Goal: Browse casually: Explore the website without a specific task or goal

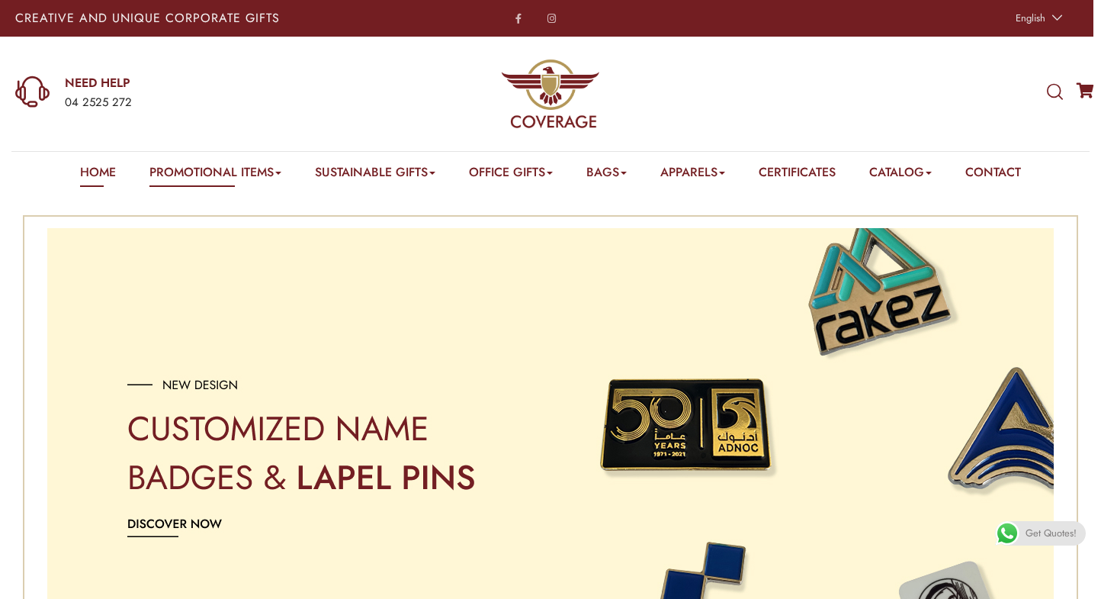
click at [81, 168] on link "Home" at bounding box center [98, 175] width 36 height 24
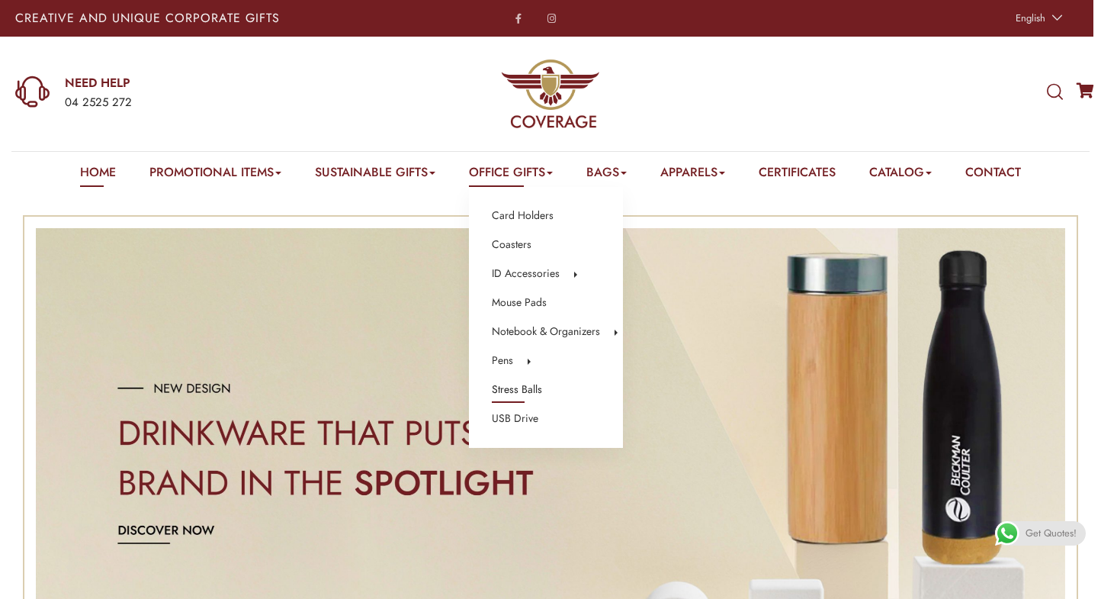
click at [506, 384] on link "Stress Balls" at bounding box center [517, 390] width 50 height 20
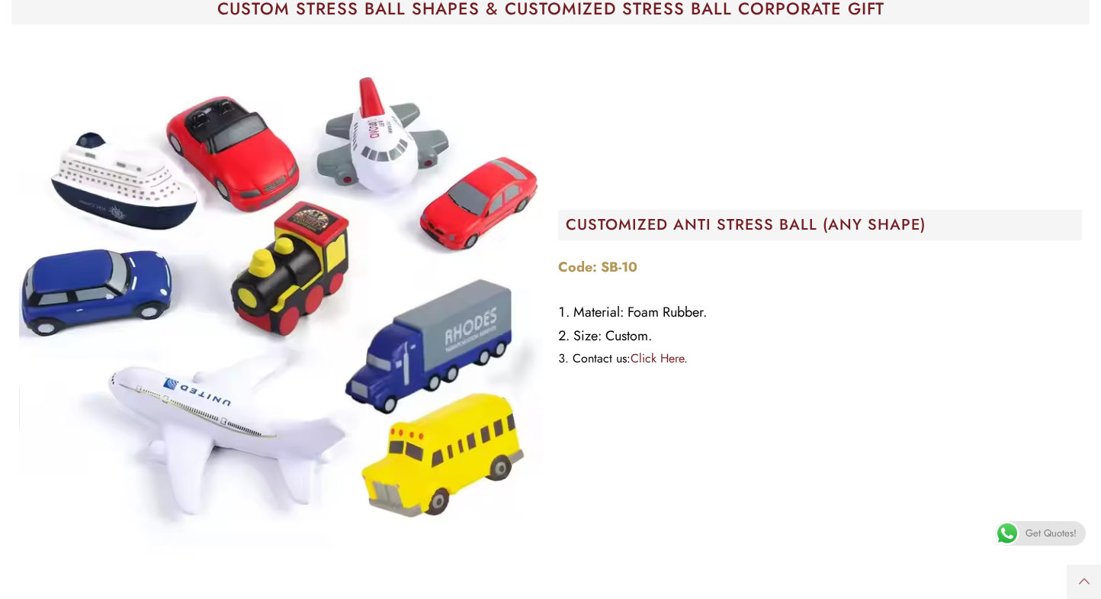
scroll to position [81, 0]
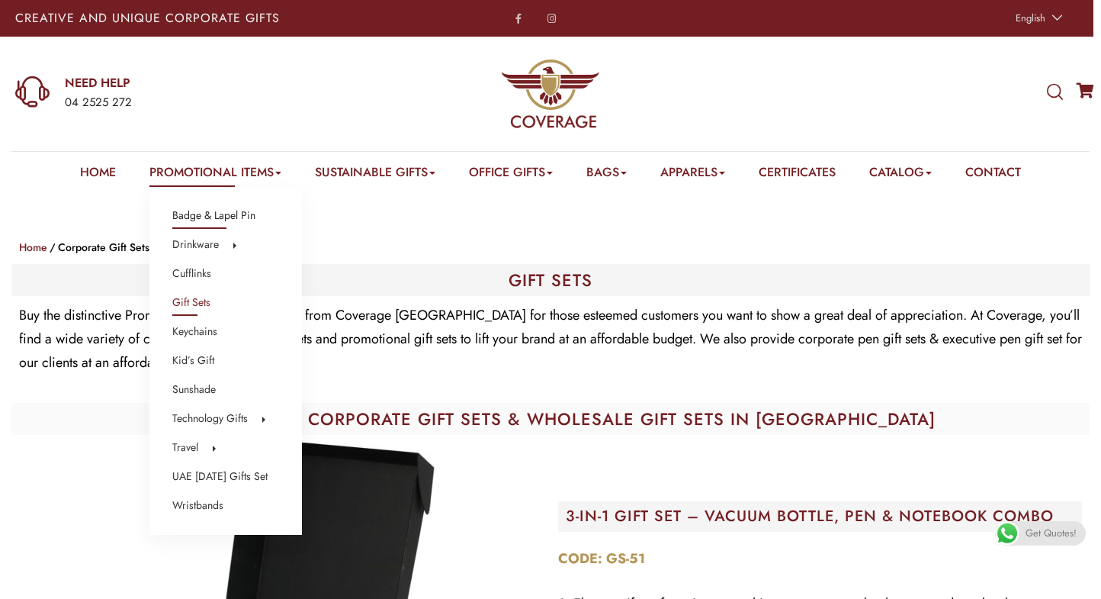
click at [188, 217] on link "Badge & Lapel Pin" at bounding box center [213, 216] width 83 height 20
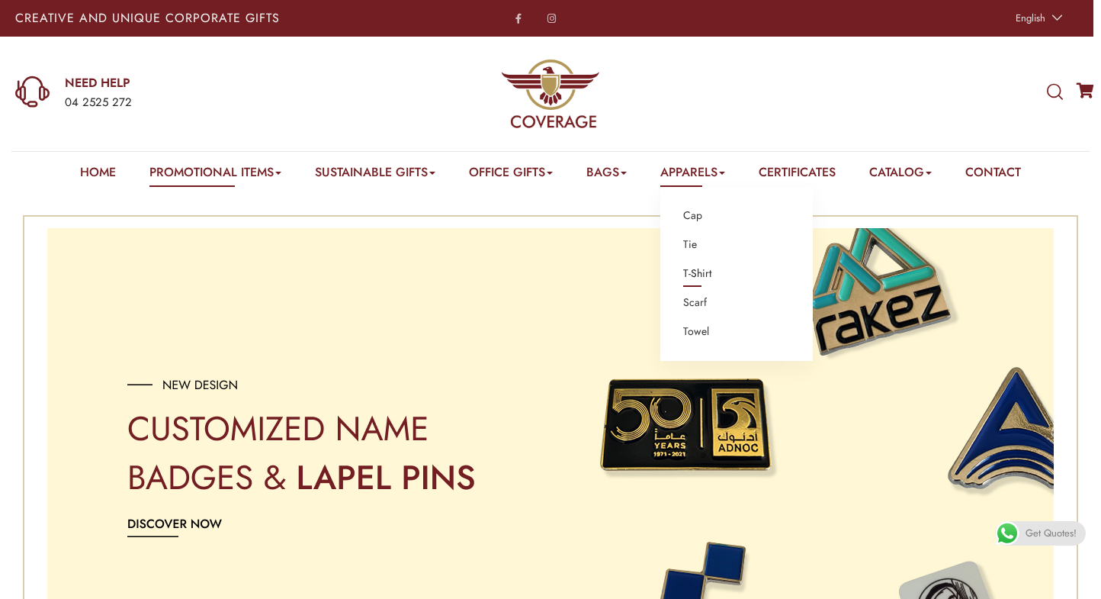
click at [699, 272] on link "T-Shirt" at bounding box center [697, 274] width 28 height 20
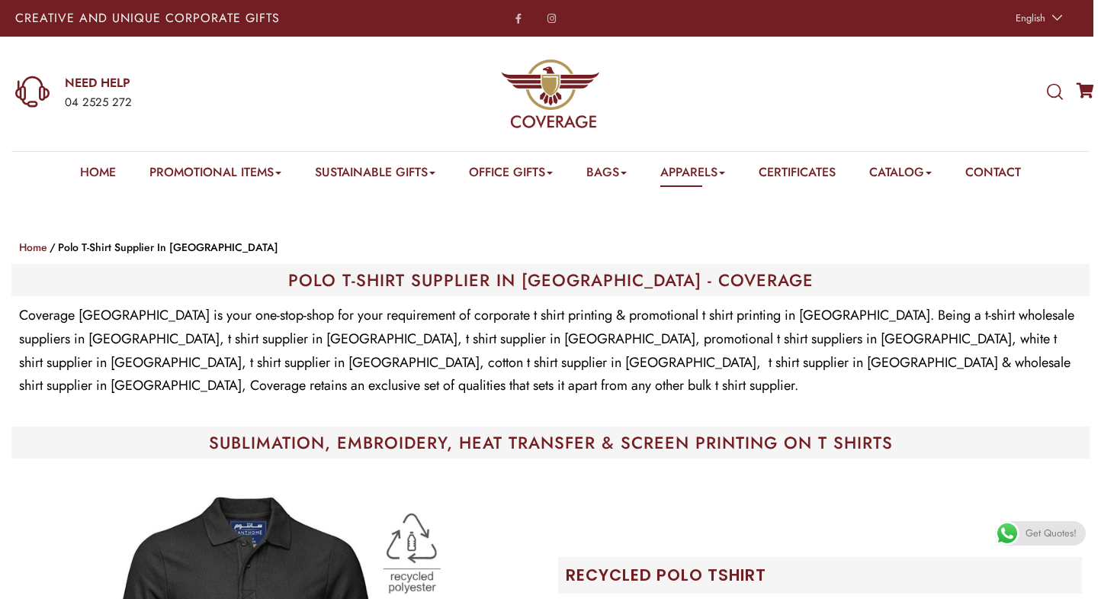
click at [211, 5] on div "Creative and Unique Corporate Gifts" at bounding box center [220, 18] width 441 height 37
click at [79, 2] on div "Creative and Unique Corporate Gifts" at bounding box center [220, 18] width 441 height 37
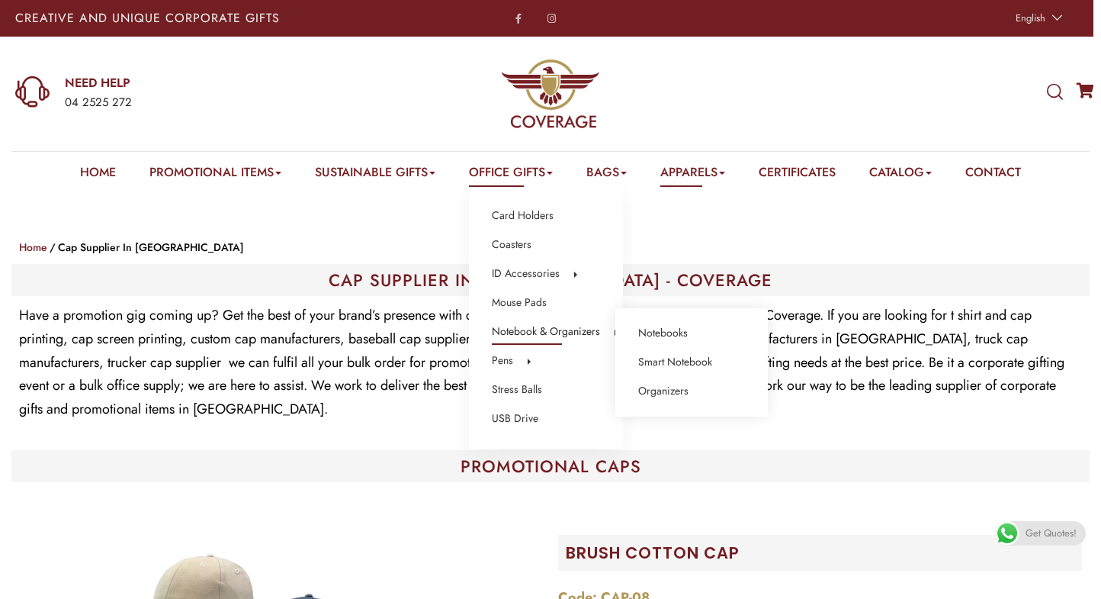
click at [519, 331] on link "Notebook & Organizers" at bounding box center [546, 332] width 108 height 20
click at [666, 324] on link "Notebooks" at bounding box center [663, 333] width 50 height 20
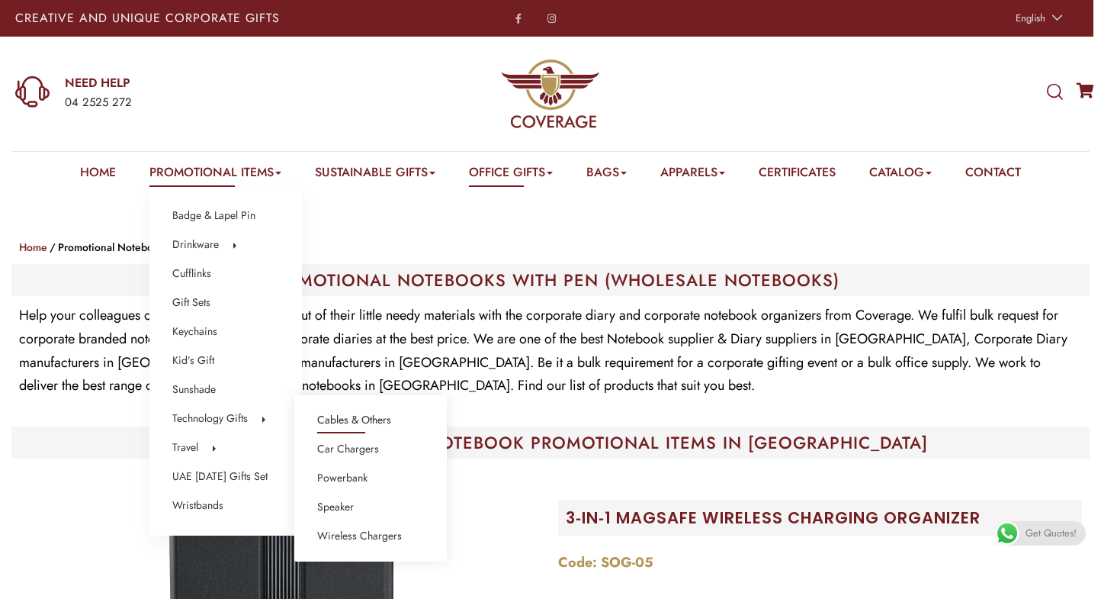
click at [342, 418] on link "Cables & Others" at bounding box center [354, 420] width 74 height 20
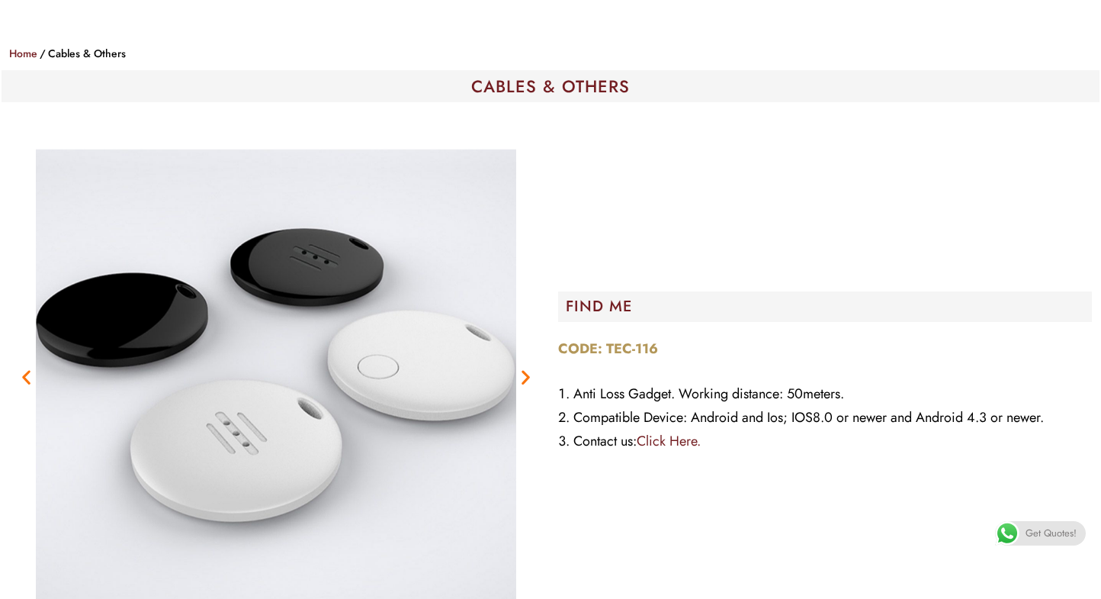
scroll to position [256, 0]
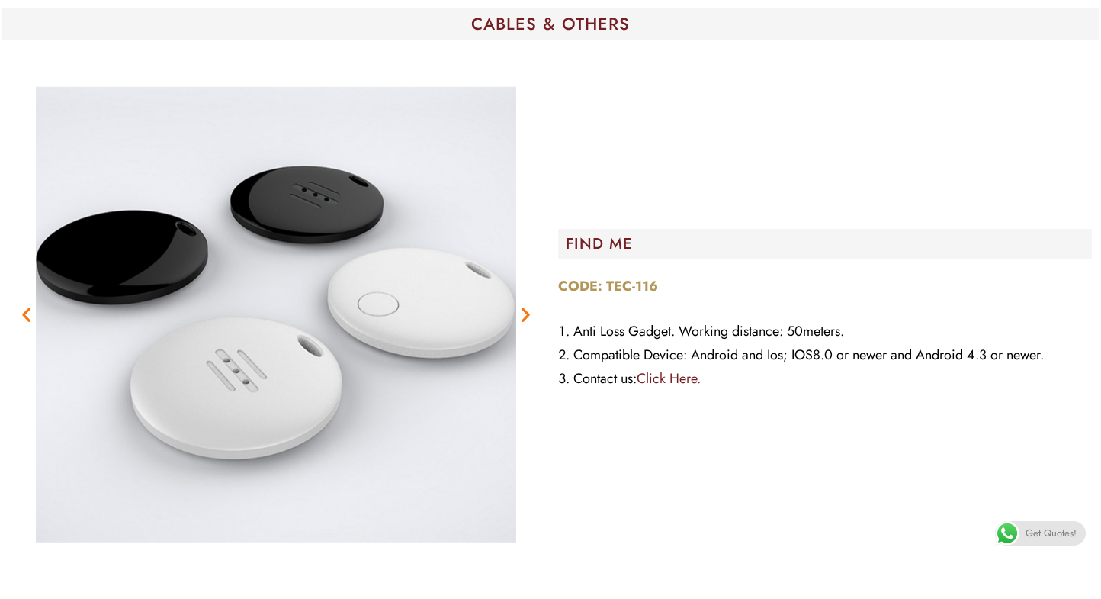
click at [525, 310] on icon "Next slide" at bounding box center [525, 313] width 19 height 19
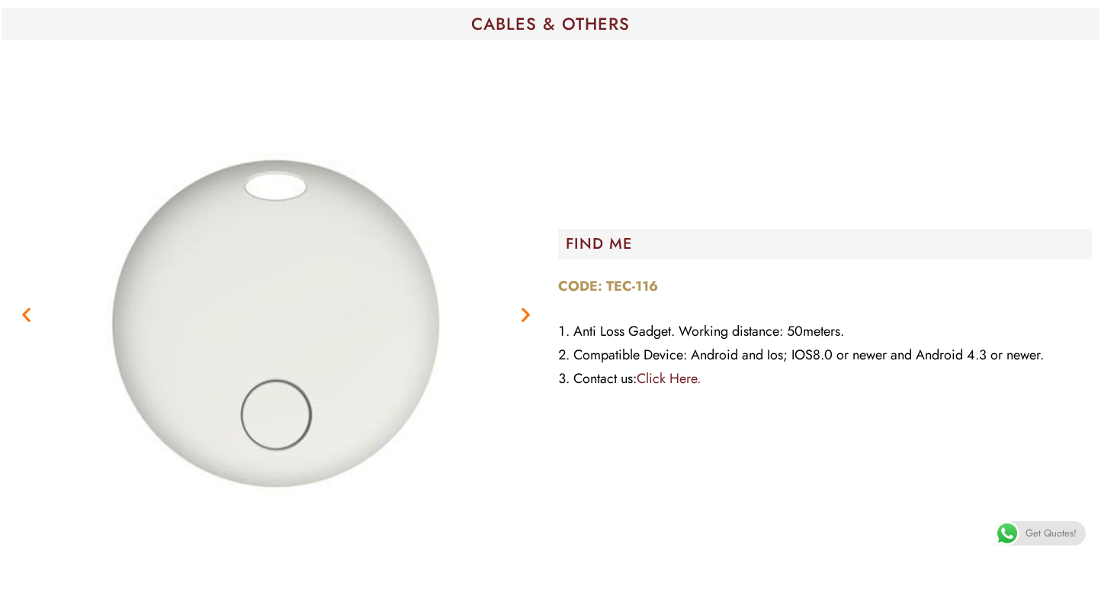
click at [527, 310] on icon "Next slide" at bounding box center [525, 313] width 19 height 19
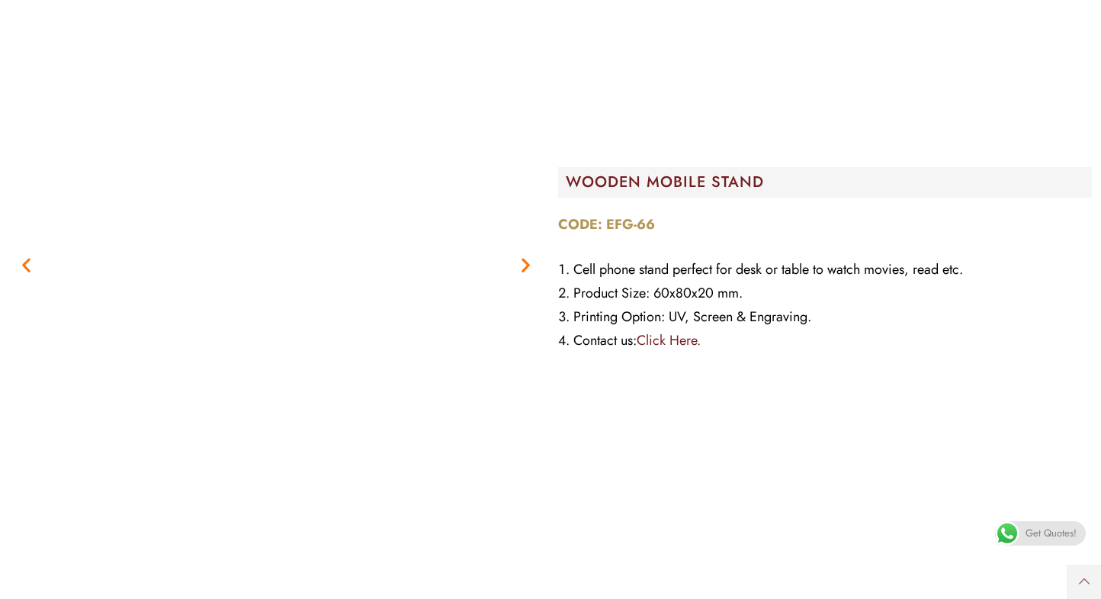
scroll to position [23369, 0]
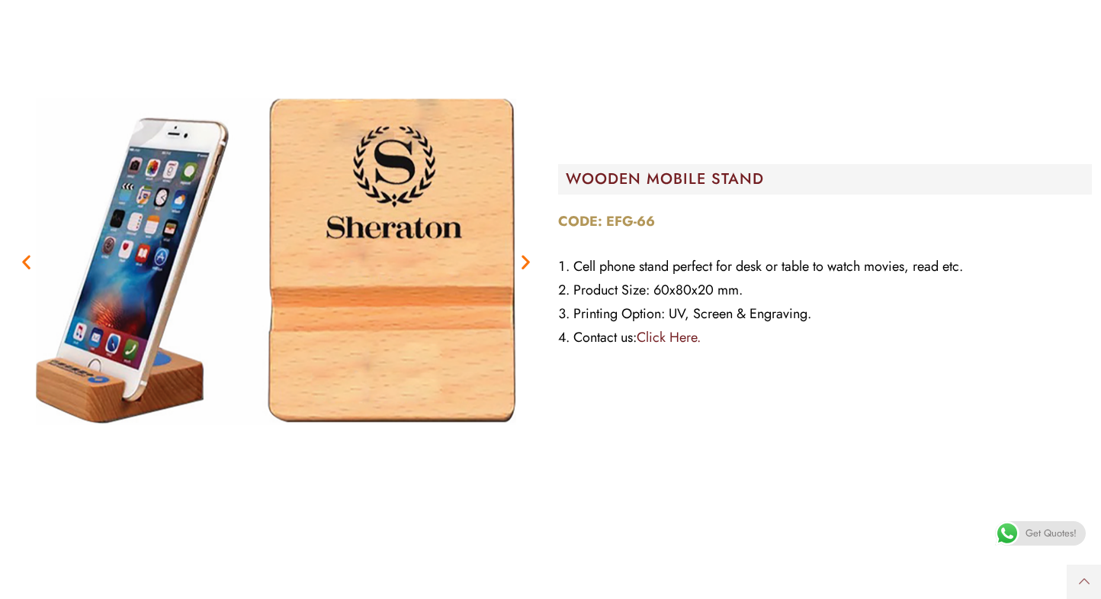
click at [528, 261] on icon "Next slide" at bounding box center [525, 261] width 19 height 19
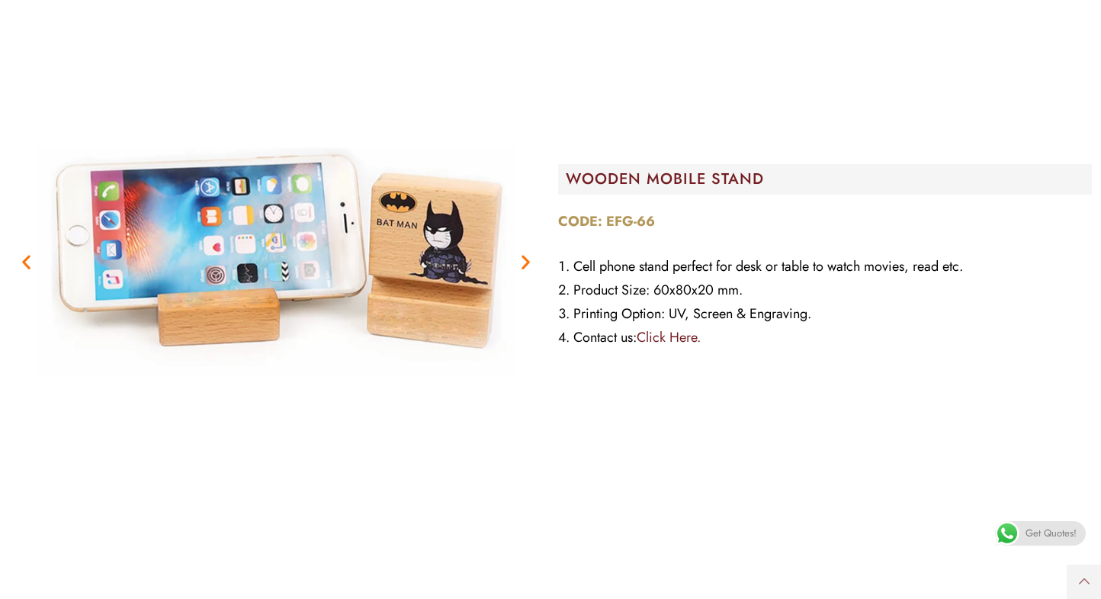
click at [528, 262] on icon "Next slide" at bounding box center [525, 261] width 19 height 19
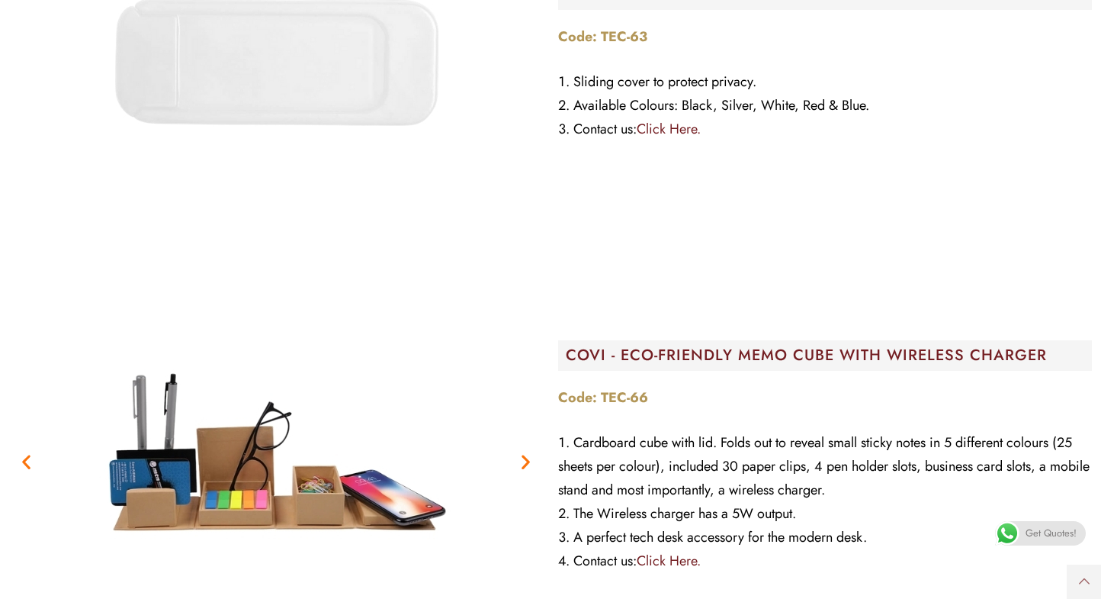
scroll to position [29617, 0]
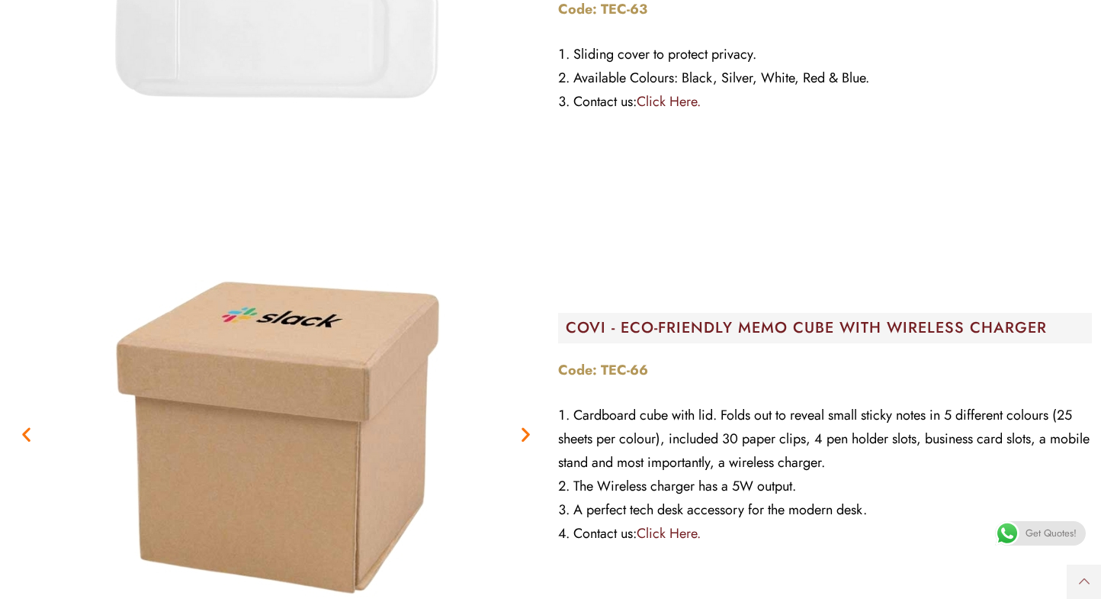
click at [529, 433] on icon "Next slide" at bounding box center [525, 433] width 19 height 19
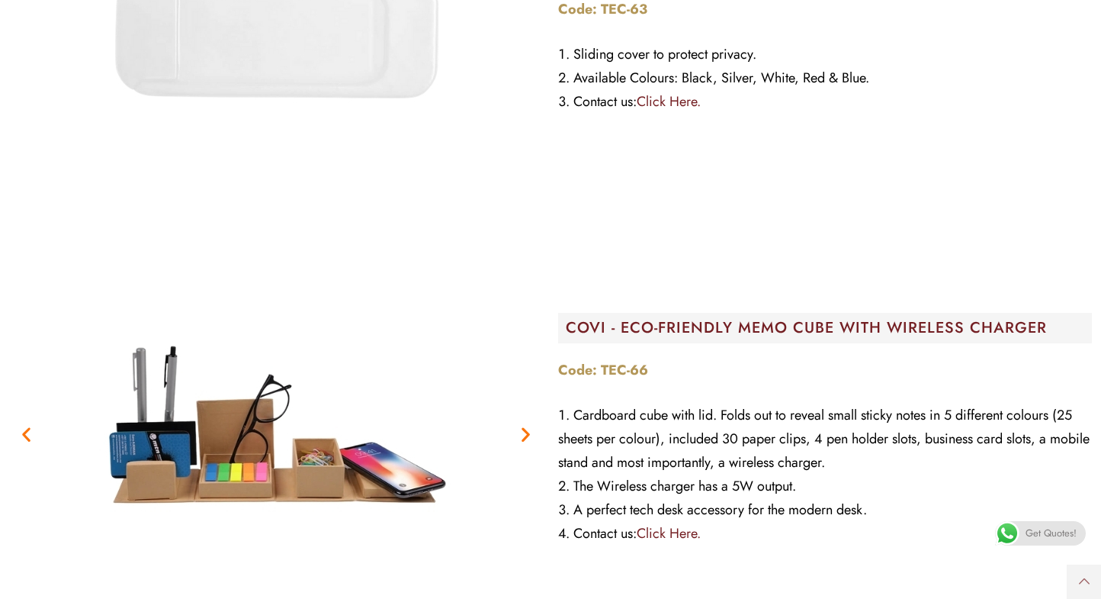
click at [527, 435] on icon "Next slide" at bounding box center [525, 433] width 19 height 19
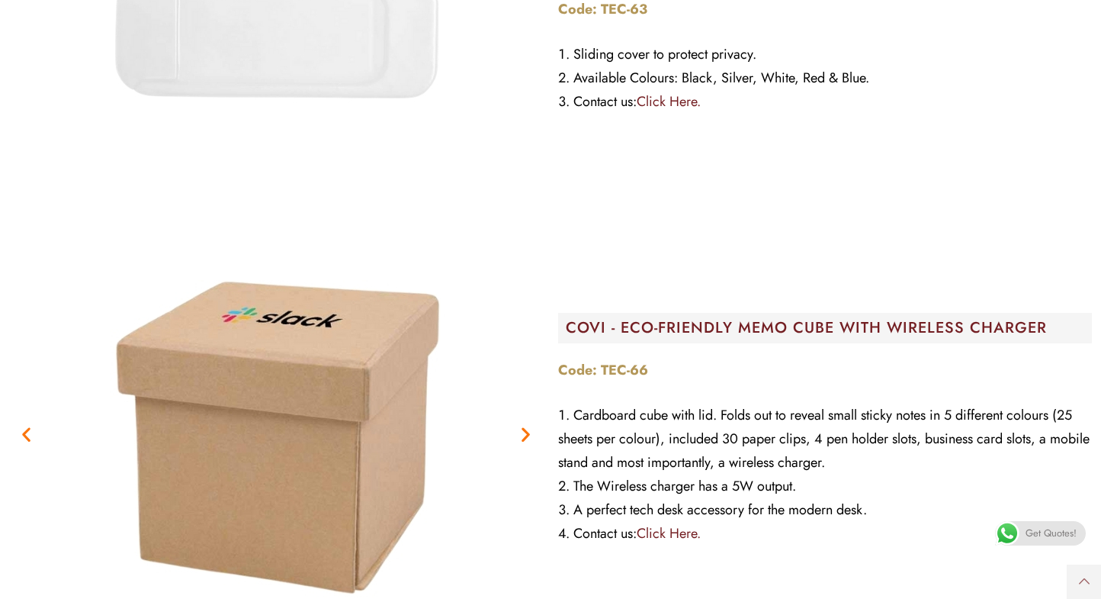
click at [527, 435] on icon "Next slide" at bounding box center [525, 433] width 19 height 19
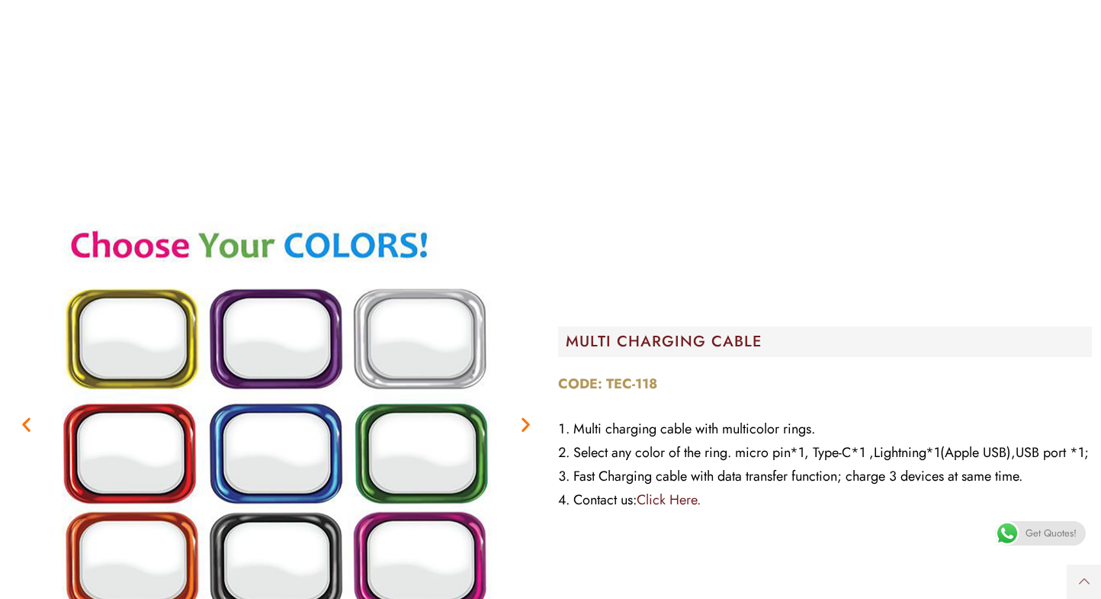
scroll to position [0, 0]
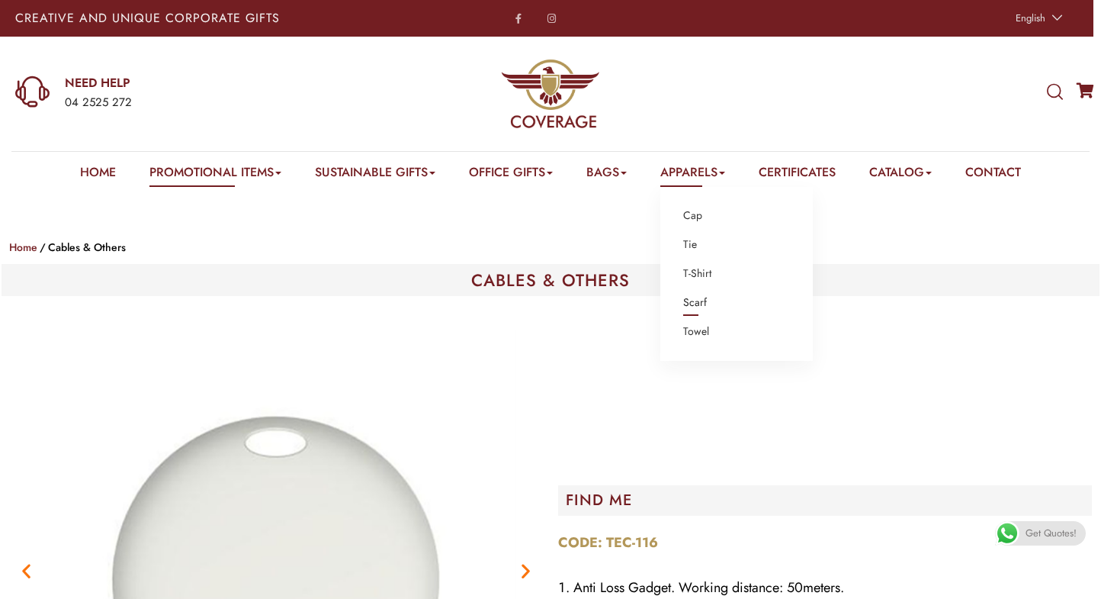
click at [702, 297] on link "Scarf" at bounding box center [695, 303] width 24 height 20
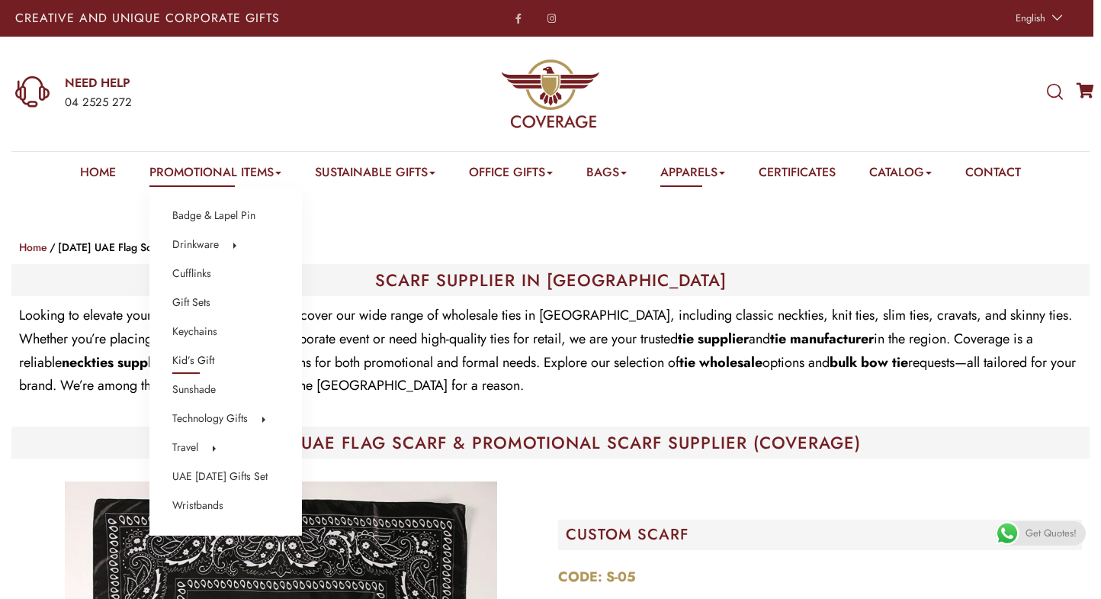
click at [180, 360] on link "Kid’s Gift" at bounding box center [193, 361] width 42 height 20
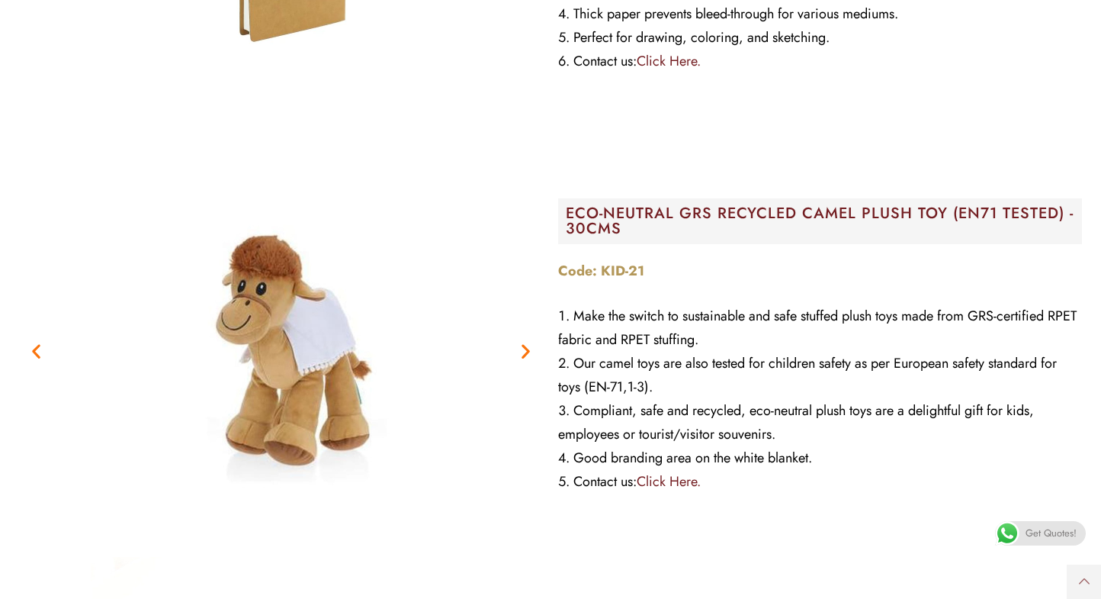
scroll to position [543, 0]
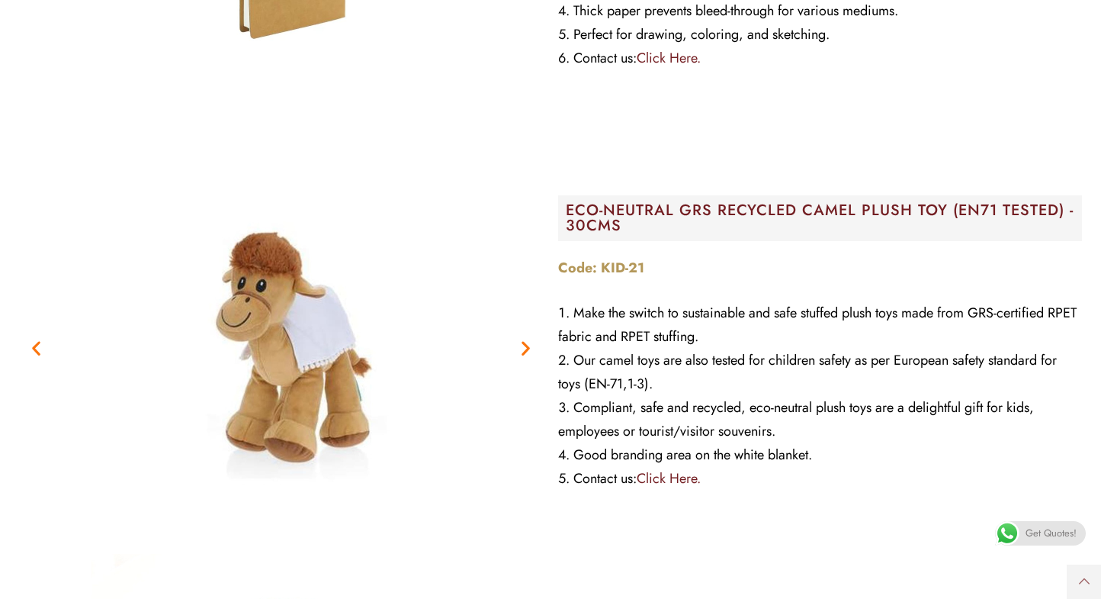
click at [525, 346] on icon "Next slide" at bounding box center [525, 347] width 19 height 19
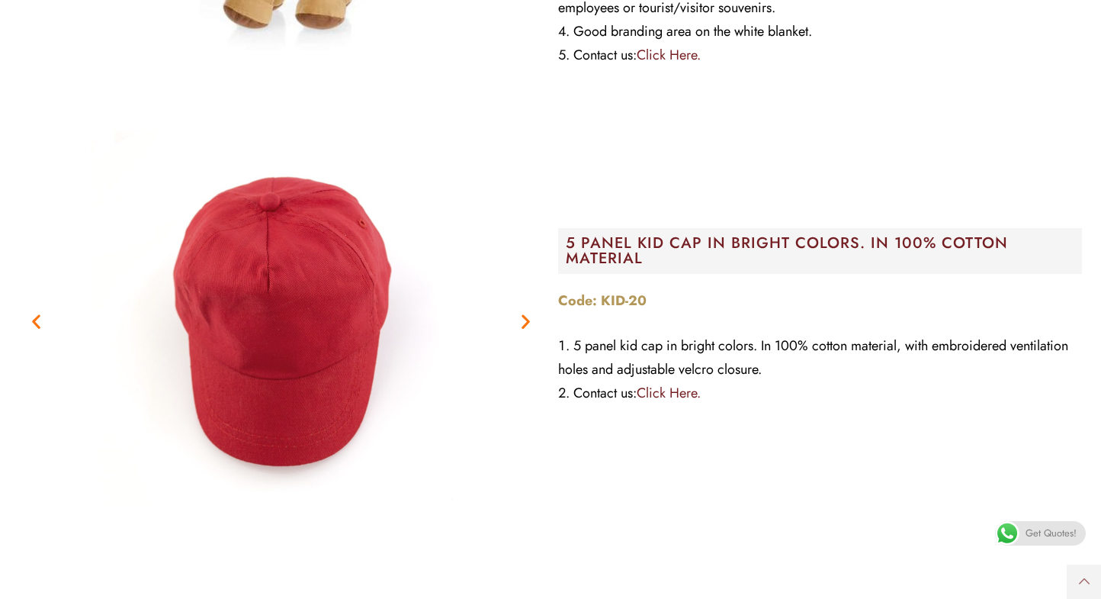
scroll to position [984, 0]
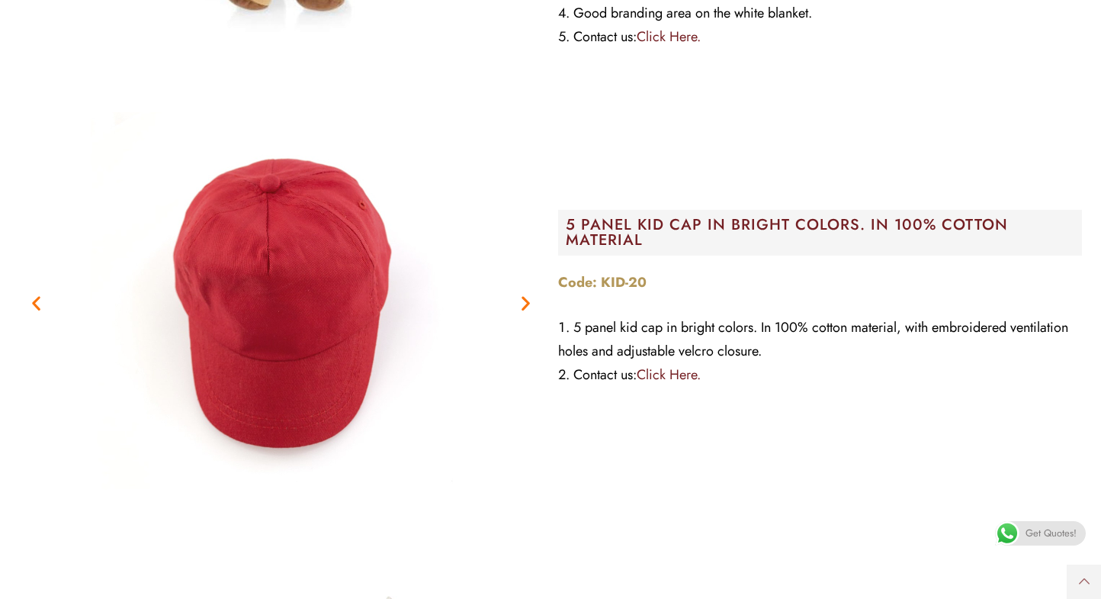
click at [525, 316] on figure "1 / 3" at bounding box center [281, 302] width 524 height 381
click at [528, 303] on icon "Next slide" at bounding box center [525, 302] width 19 height 19
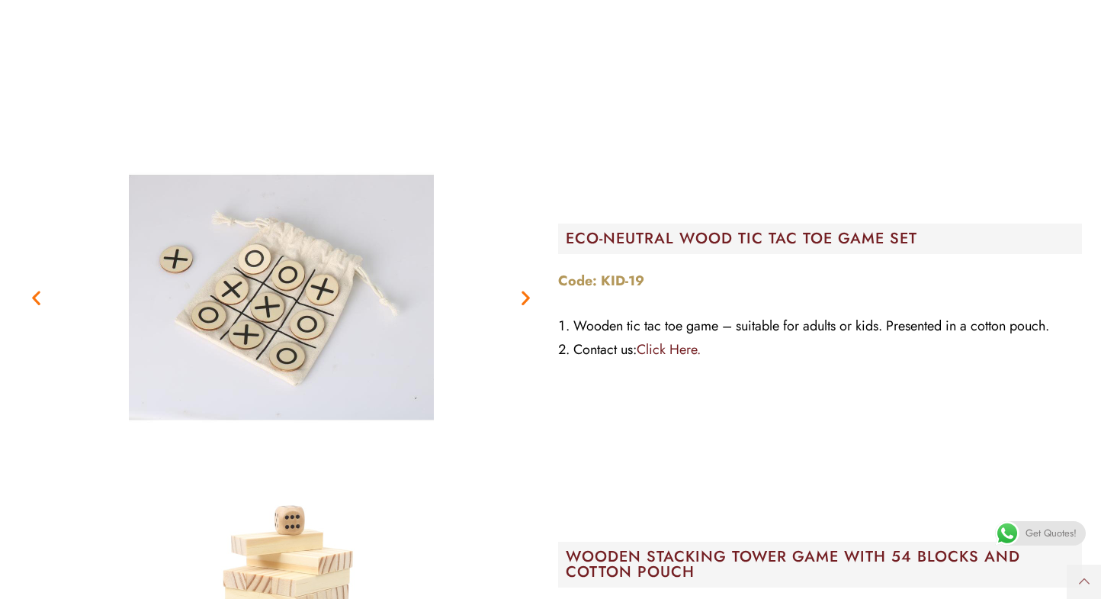
scroll to position [1389, 0]
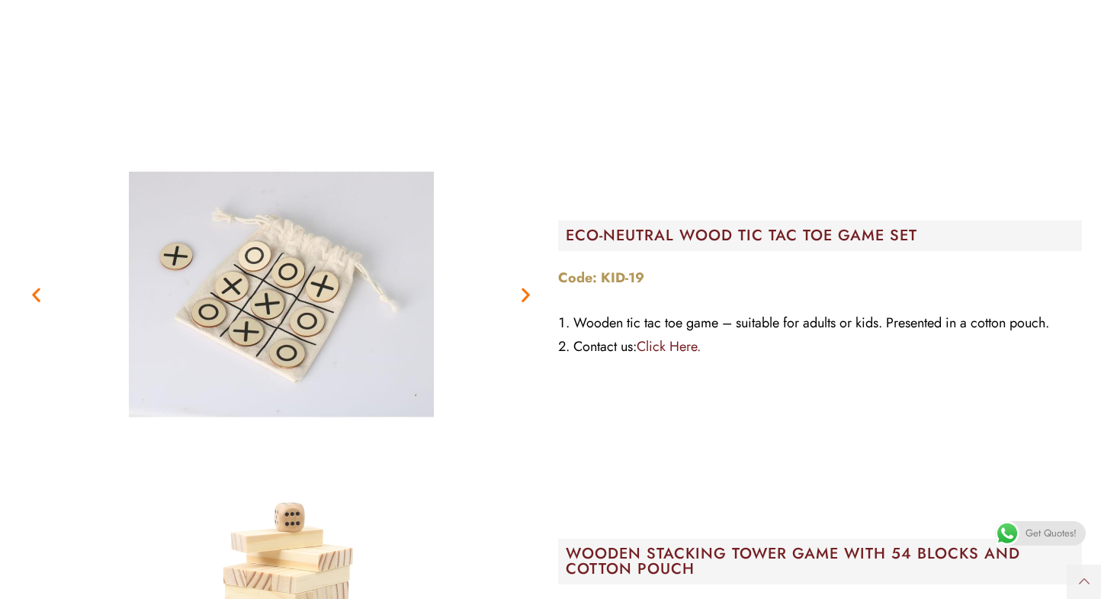
click at [526, 293] on icon "Next slide" at bounding box center [525, 293] width 19 height 19
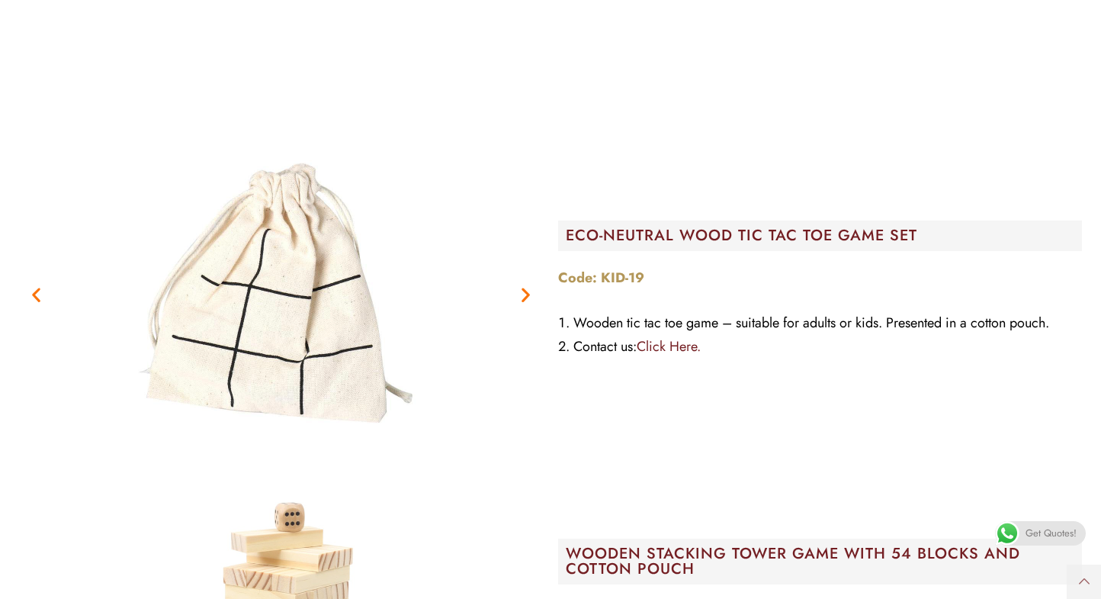
click at [526, 293] on icon "Next slide" at bounding box center [525, 293] width 19 height 19
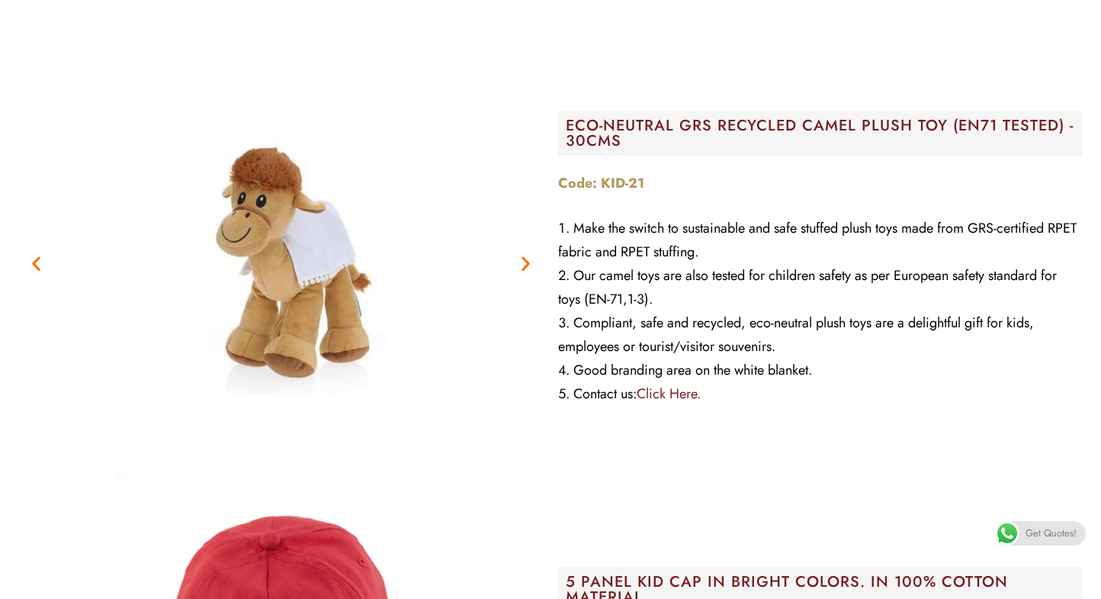
scroll to position [0, 0]
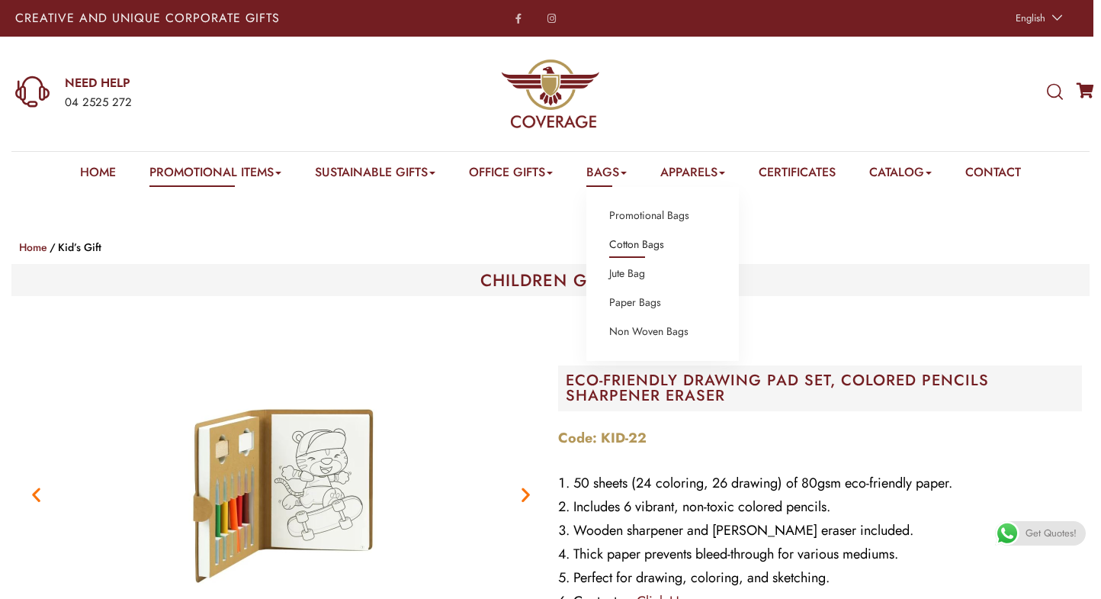
click at [632, 245] on link "Cotton Bags" at bounding box center [636, 245] width 55 height 20
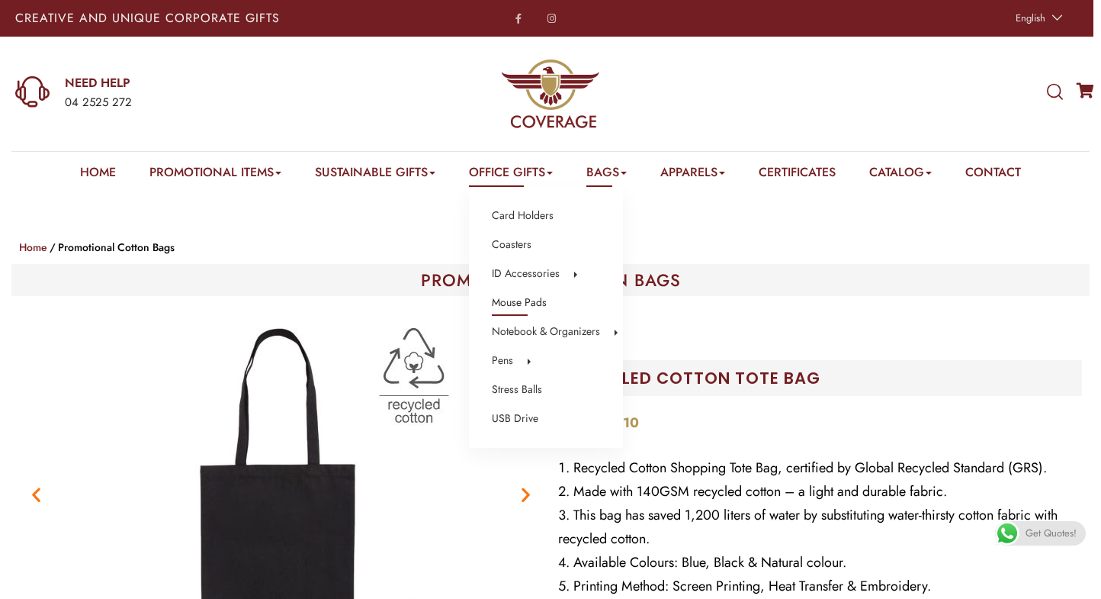
click at [515, 299] on link "Mouse Pads" at bounding box center [519, 303] width 55 height 20
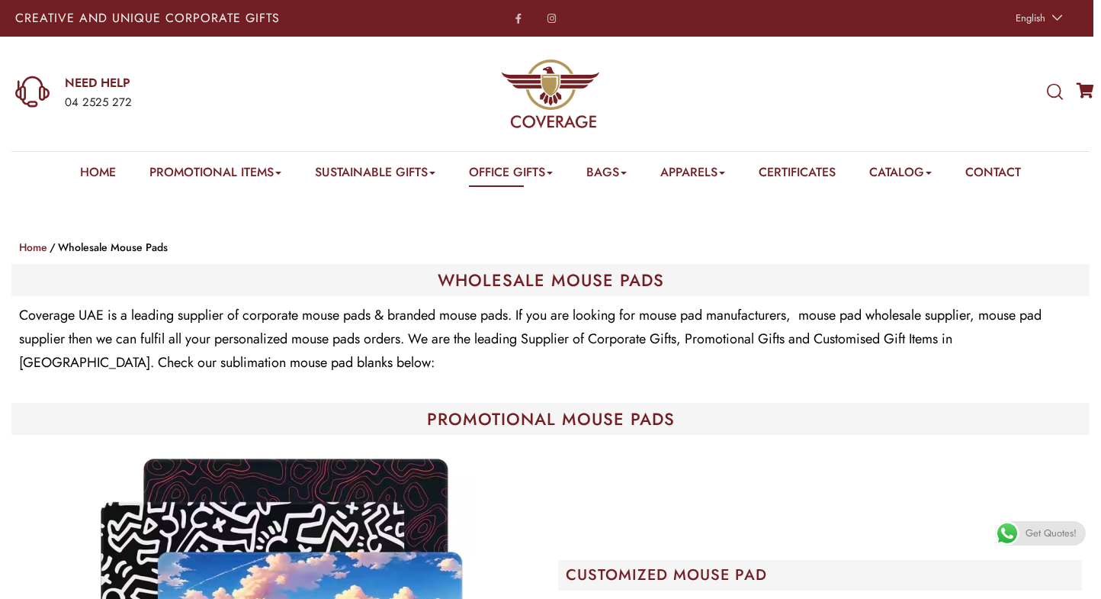
click at [63, 171] on div "Home Promotional Items Badge & Lapel Pin Drinkware Bottles Mugs Cufflinks Gift …" at bounding box center [550, 171] width 1101 height 41
click at [80, 173] on link "Home" at bounding box center [98, 175] width 36 height 24
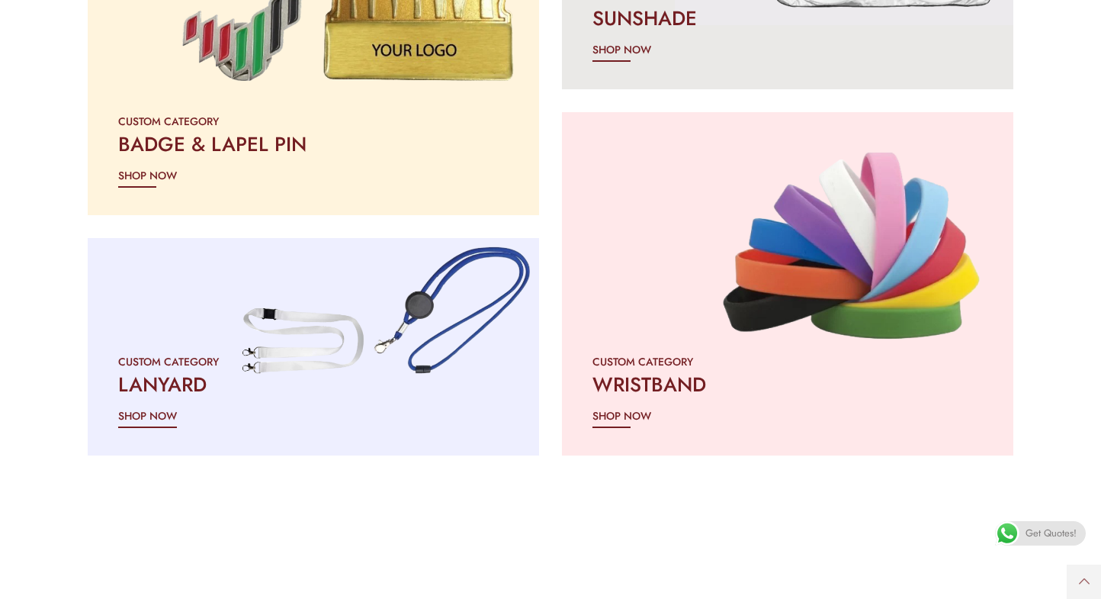
scroll to position [2149, 0]
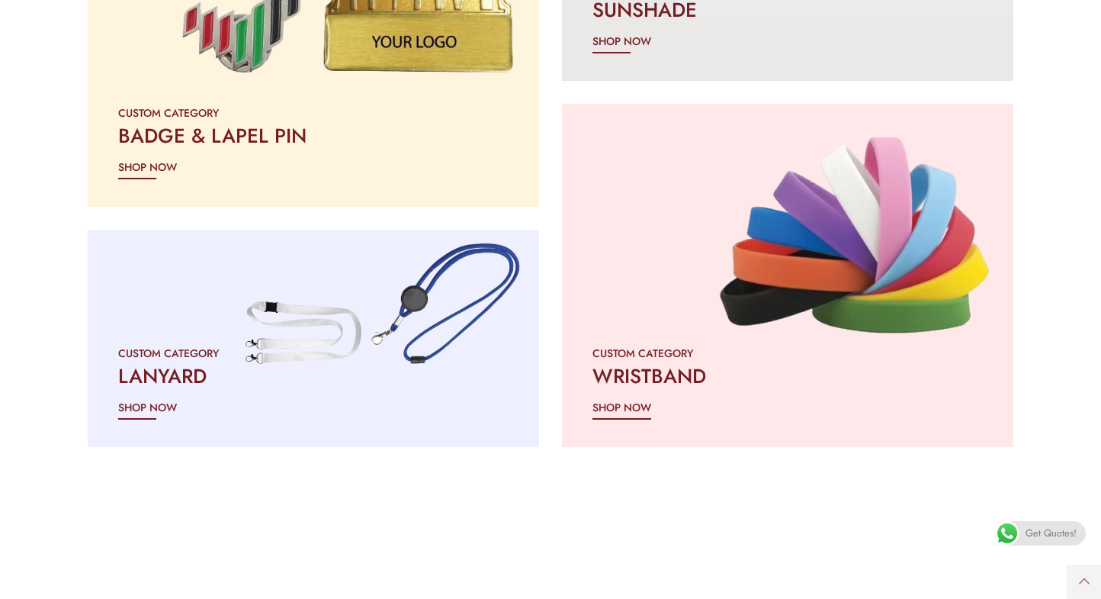
click at [638, 344] on div "CUSTOM CATEGORY" at bounding box center [788, 353] width 390 height 18
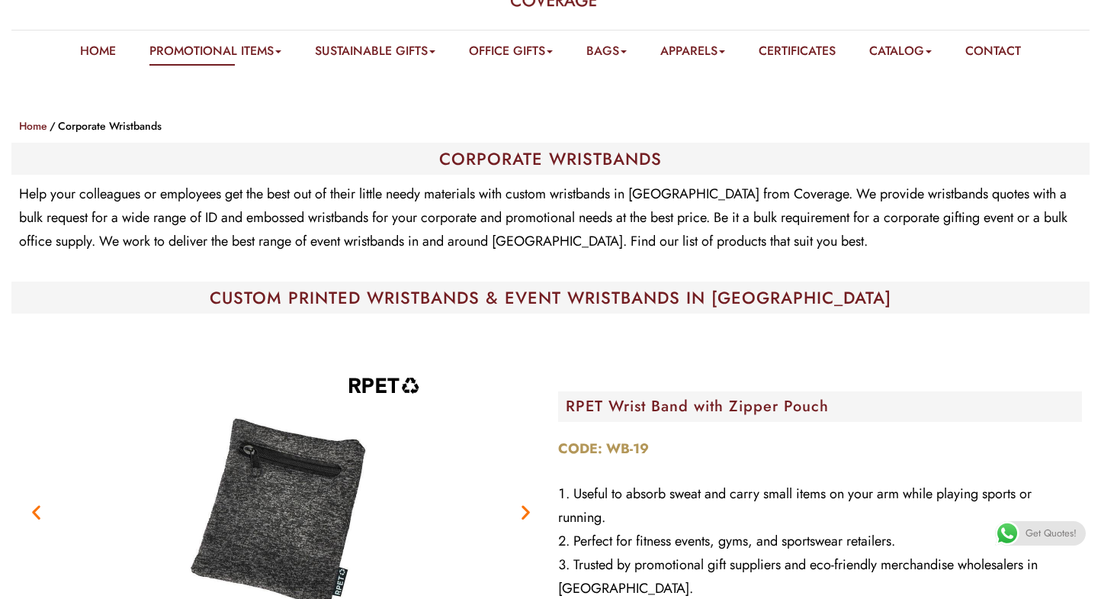
scroll to position [341, 0]
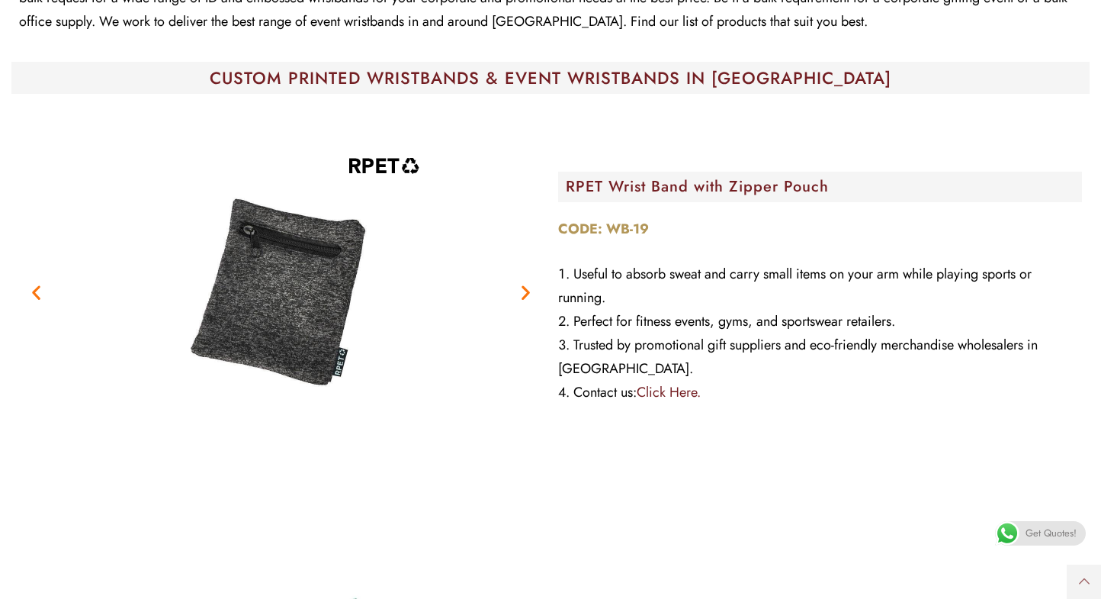
click at [528, 291] on icon "Next slide" at bounding box center [525, 292] width 19 height 19
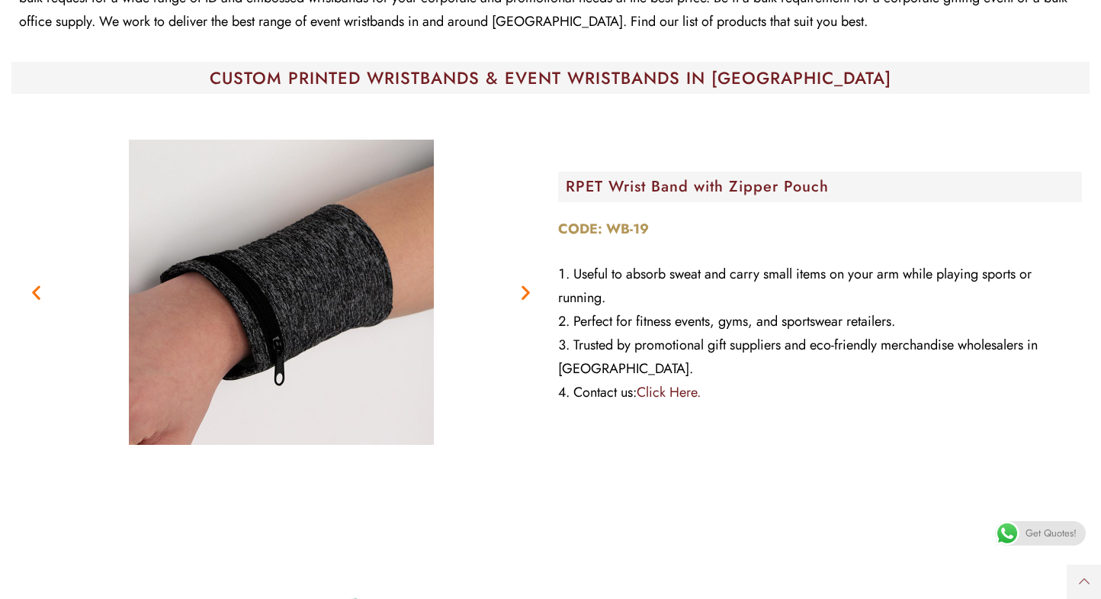
click at [528, 290] on icon "Next slide" at bounding box center [525, 292] width 19 height 19
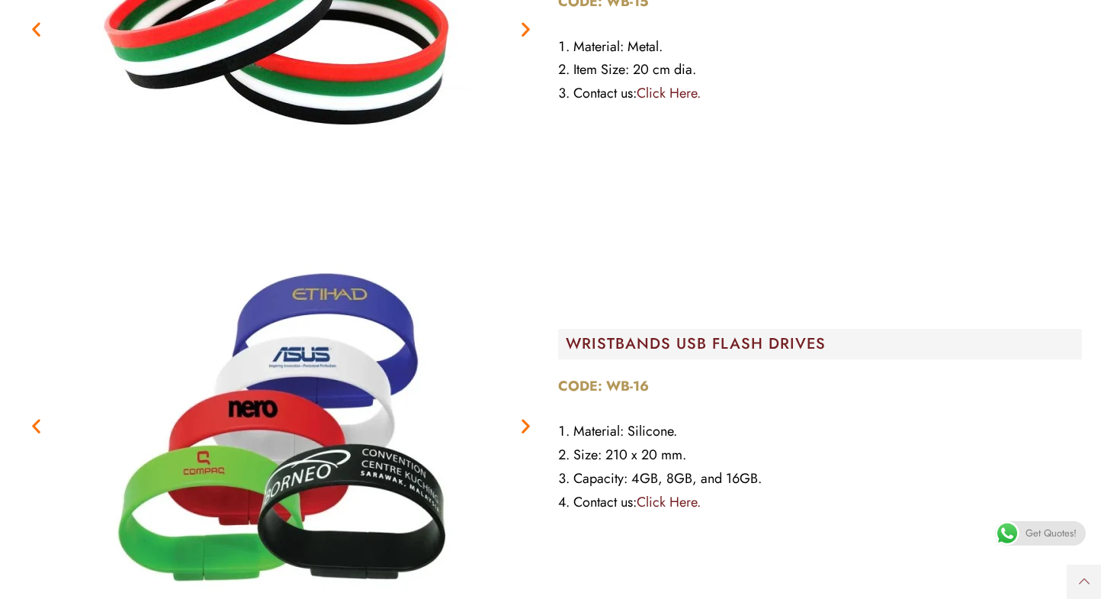
scroll to position [2289, 0]
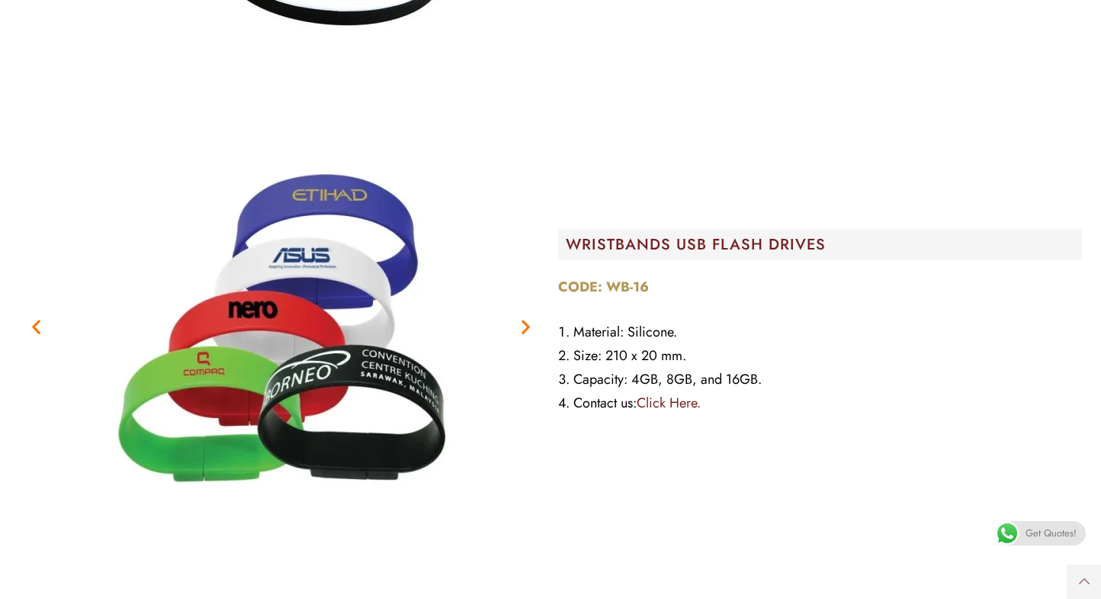
click at [527, 323] on icon "Next slide" at bounding box center [525, 326] width 19 height 19
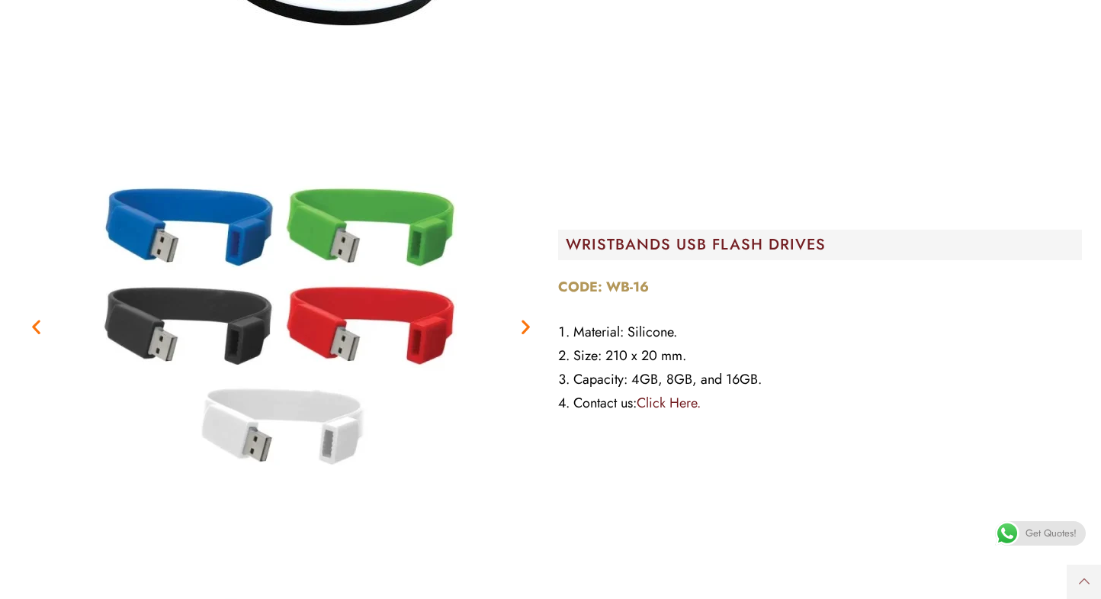
click at [527, 323] on icon "Next slide" at bounding box center [525, 326] width 19 height 19
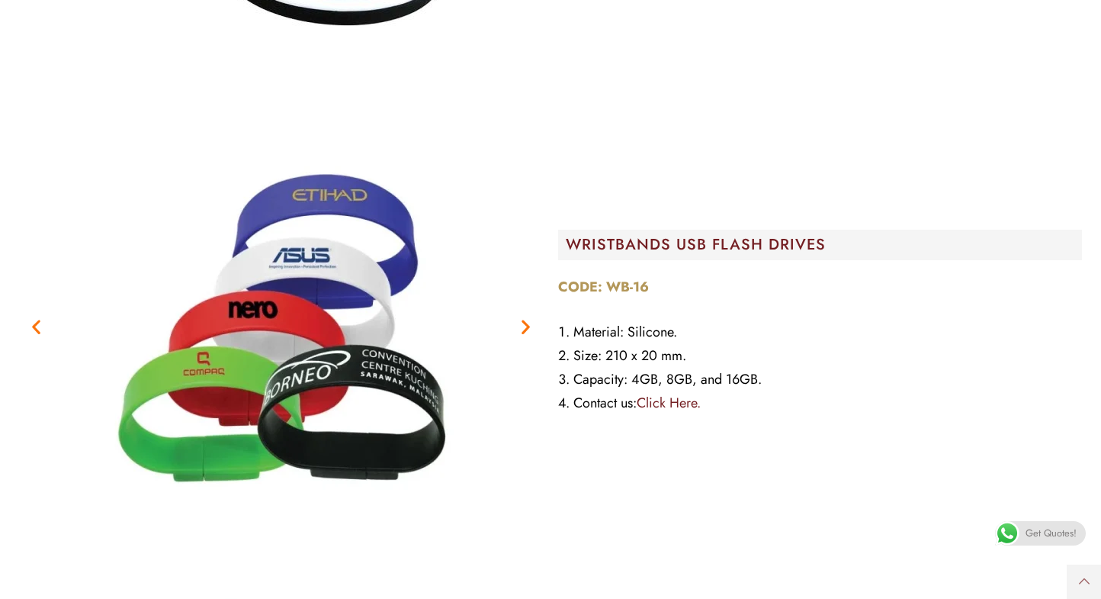
click at [527, 323] on icon "Next slide" at bounding box center [525, 326] width 19 height 19
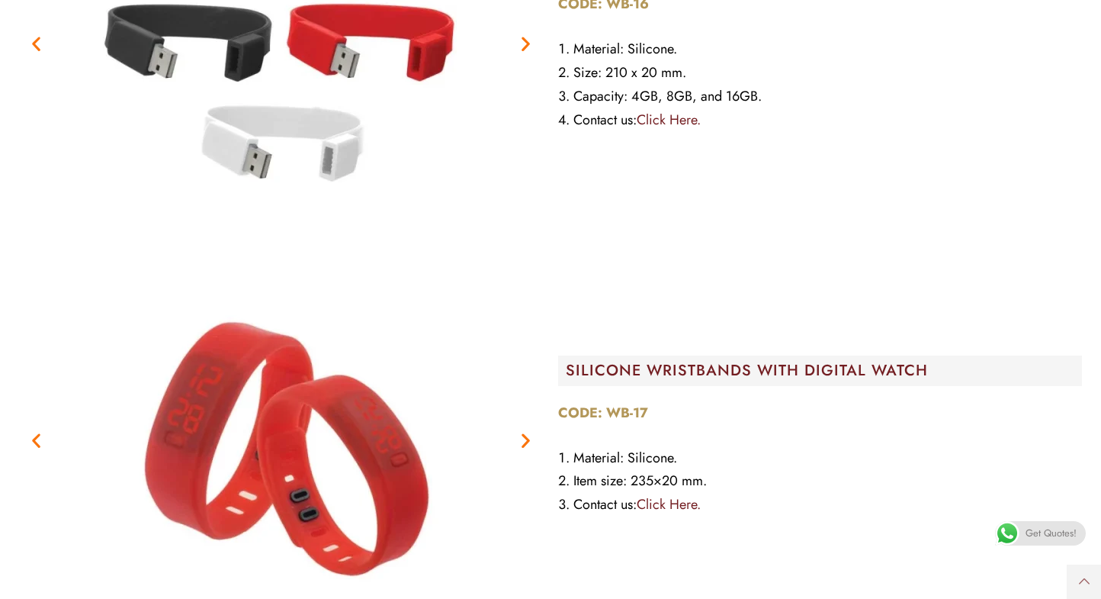
scroll to position [2602, 0]
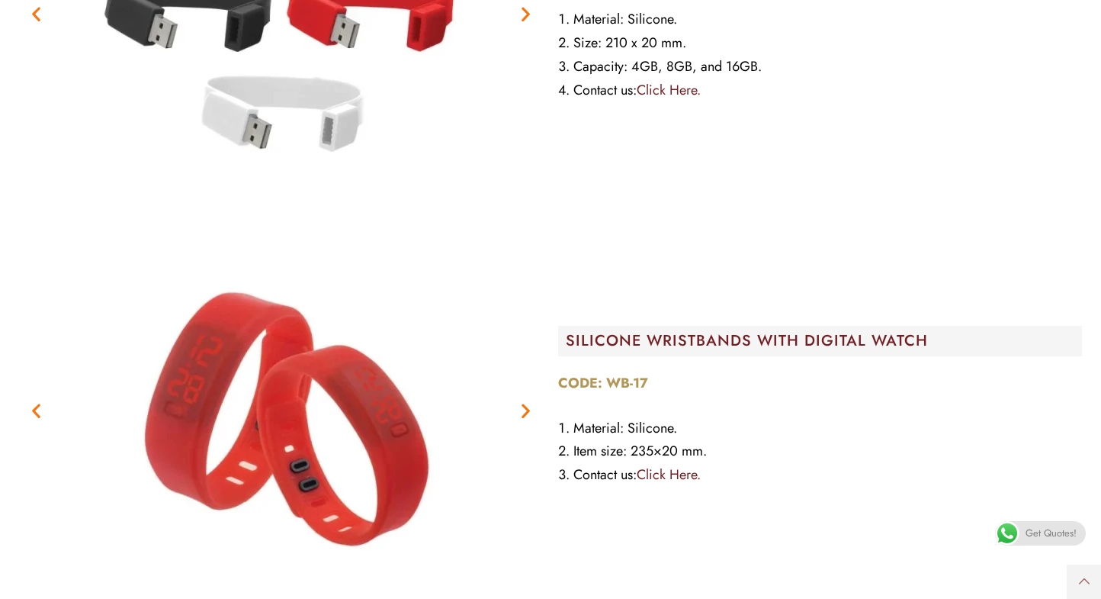
click at [527, 401] on icon "Next slide" at bounding box center [525, 410] width 19 height 19
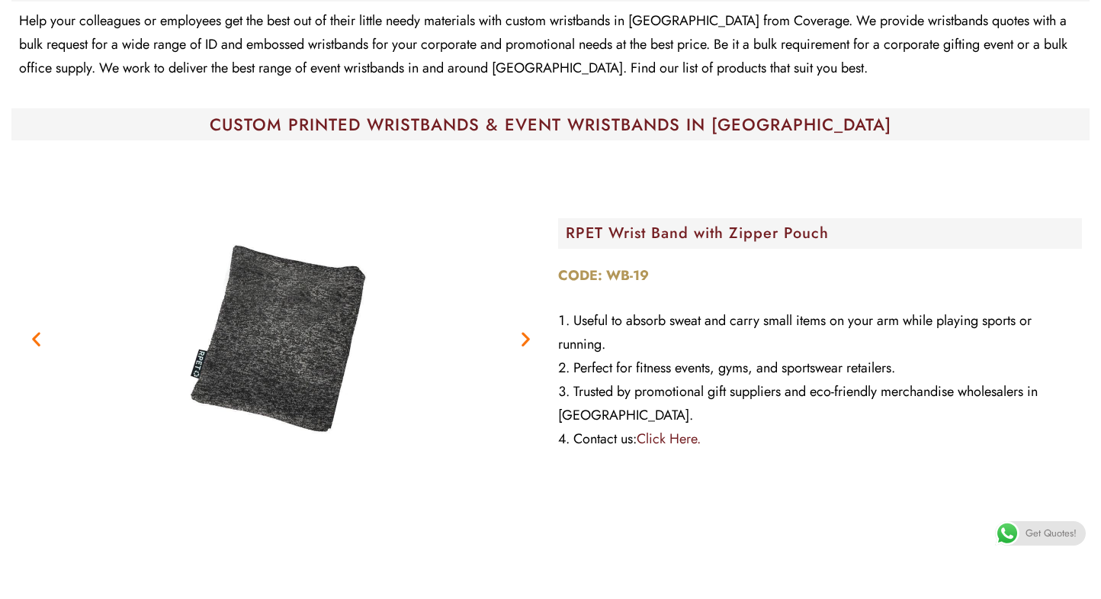
scroll to position [0, 0]
